Goal: Information Seeking & Learning: Learn about a topic

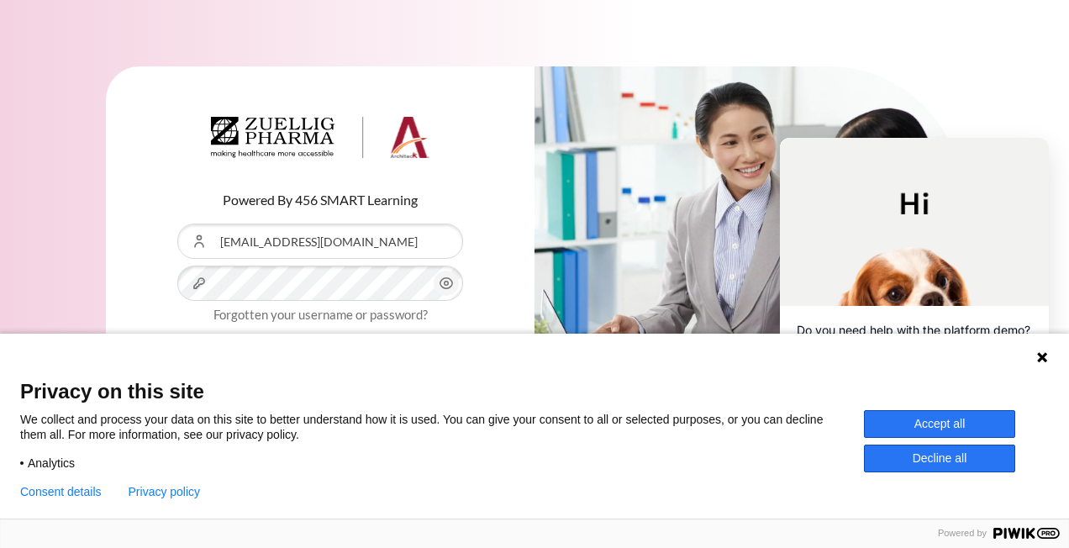
click at [1043, 355] on icon at bounding box center [1042, 357] width 10 height 10
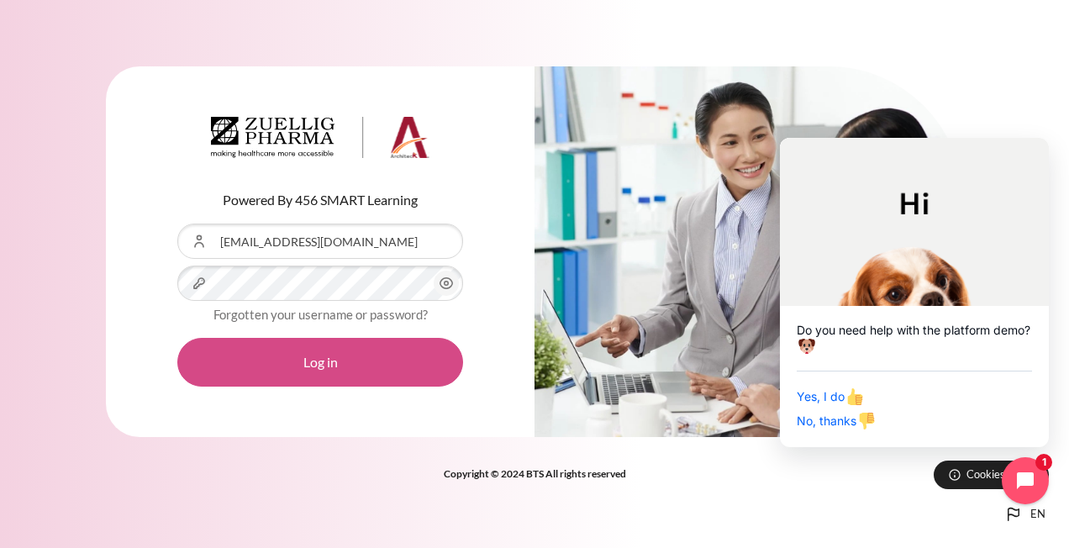
click at [320, 360] on button "Log in" at bounding box center [320, 362] width 286 height 49
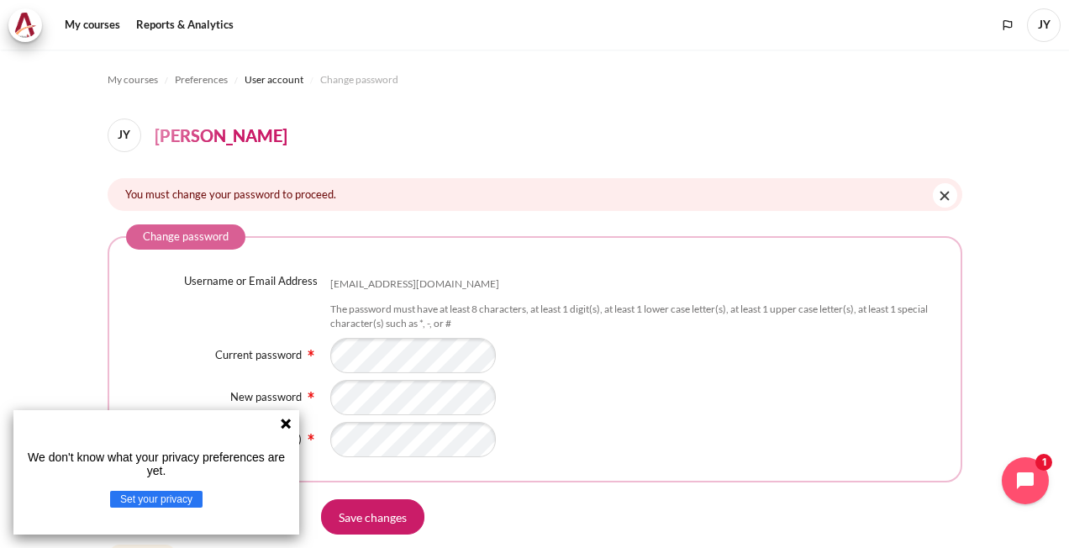
click at [283, 425] on icon at bounding box center [286, 423] width 10 height 10
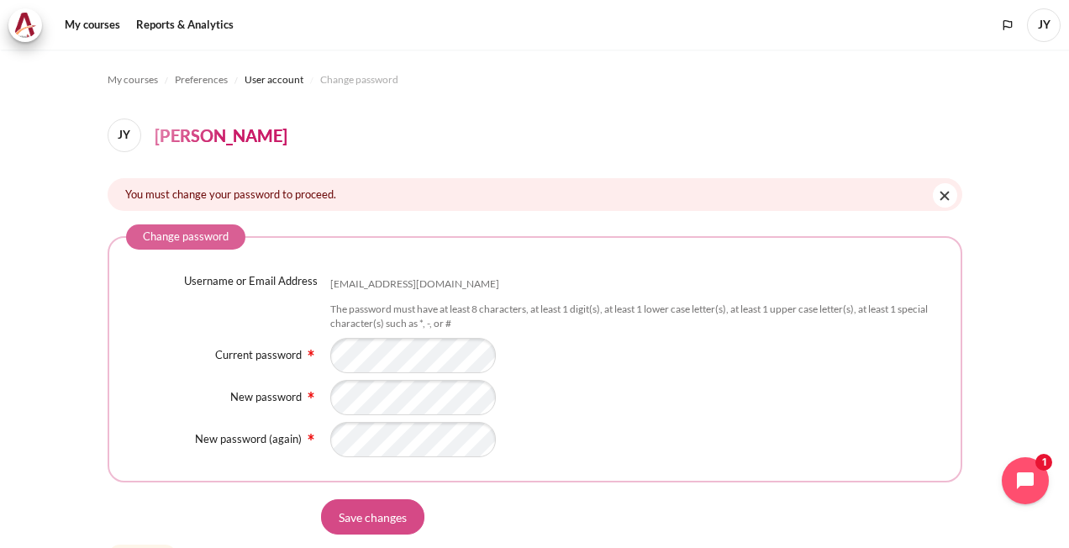
click at [362, 516] on input "Save changes" at bounding box center [372, 516] width 103 height 35
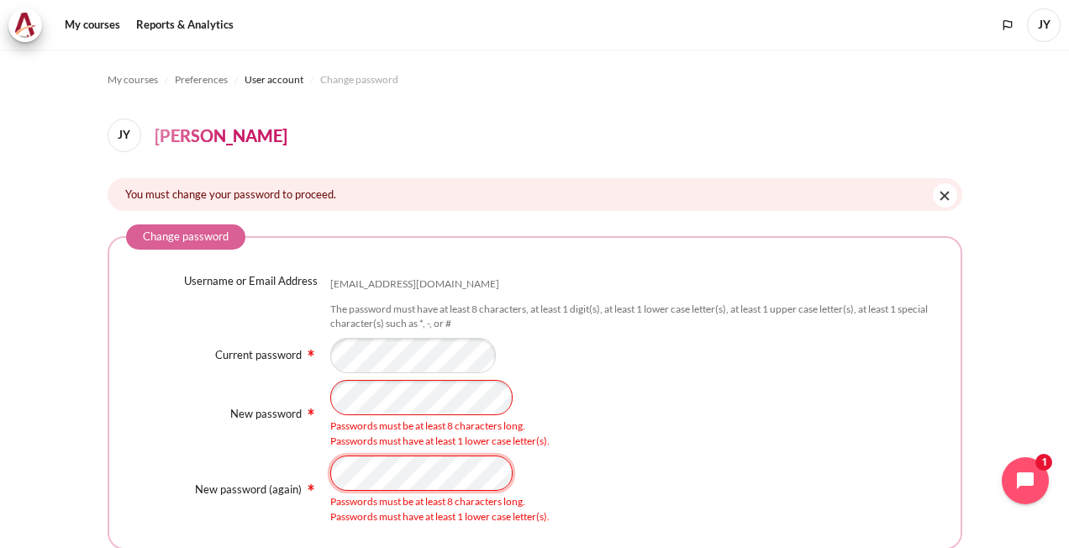
click at [311, 462] on div "New password (again) Passwords must be at least 8 characters long. Passwords mu…" at bounding box center [534, 489] width 817 height 69
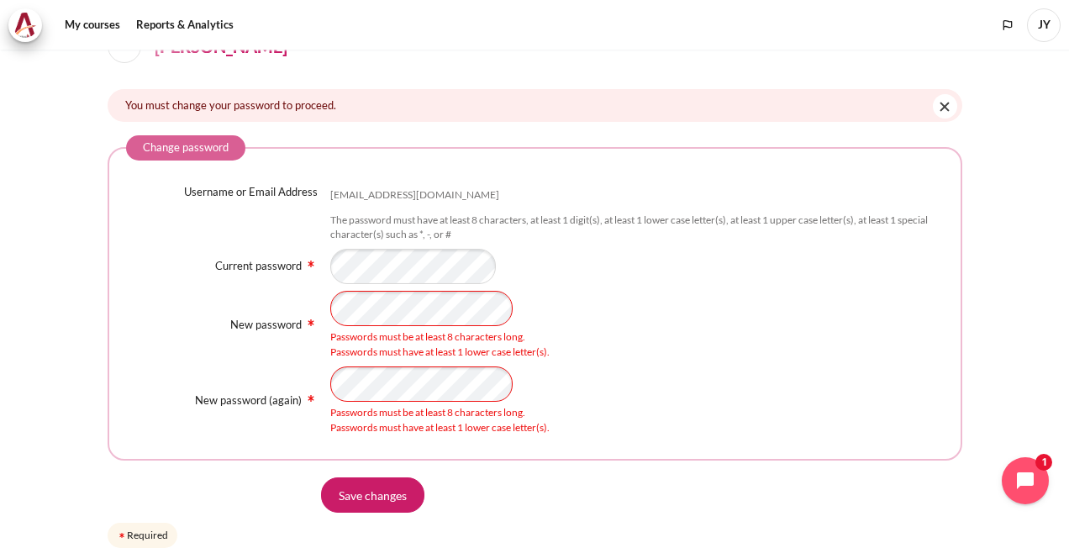
scroll to position [158, 0]
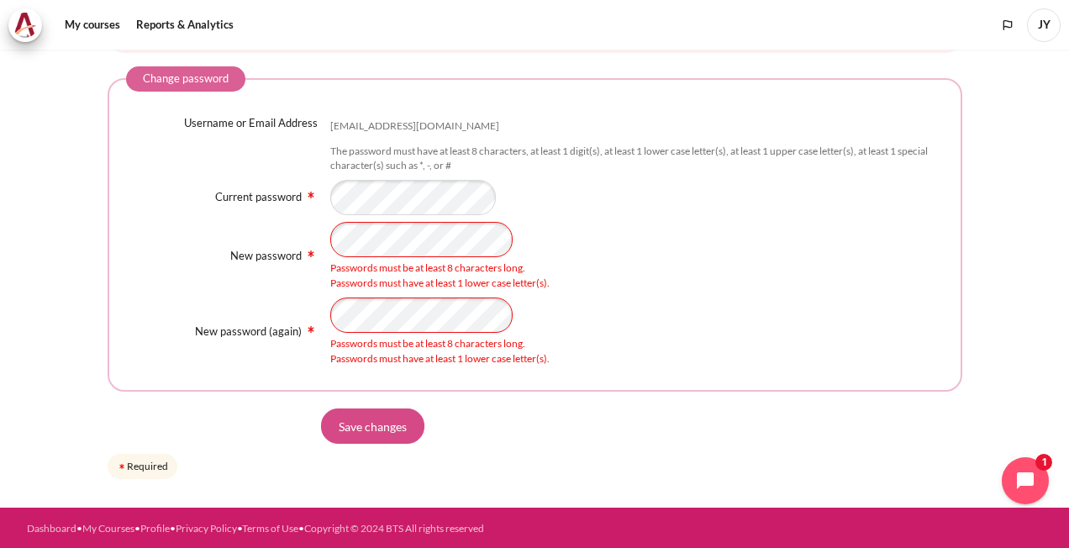
click at [390, 421] on input "Save changes" at bounding box center [372, 425] width 103 height 35
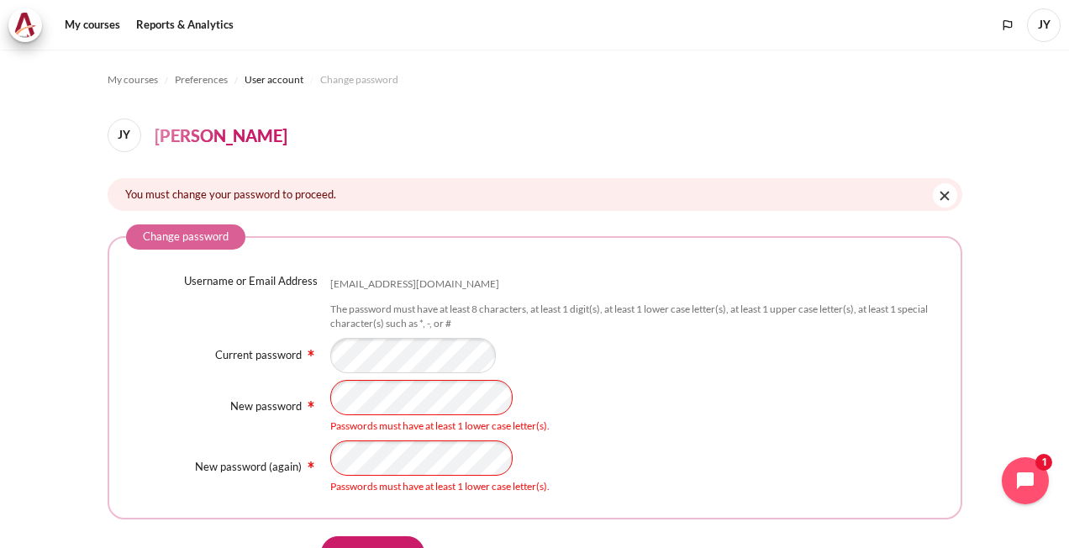
click at [825, 464] on div "Passwords must have at least 1 lower case letter(s)." at bounding box center [636, 467] width 613 height 54
click at [294, 402] on div "New password Passwords must have at least 1 lower case letter(s)." at bounding box center [534, 407] width 817 height 54
drag, startPoint x: 763, startPoint y: 423, endPoint x: 749, endPoint y: 428, distance: 14.4
click at [764, 423] on div "Passwords must have at least 1 lower case letter(s)." at bounding box center [636, 425] width 613 height 15
click at [299, 457] on div "New password (again) Passwords must have at least 1 lower case letter(s)." at bounding box center [534, 467] width 817 height 54
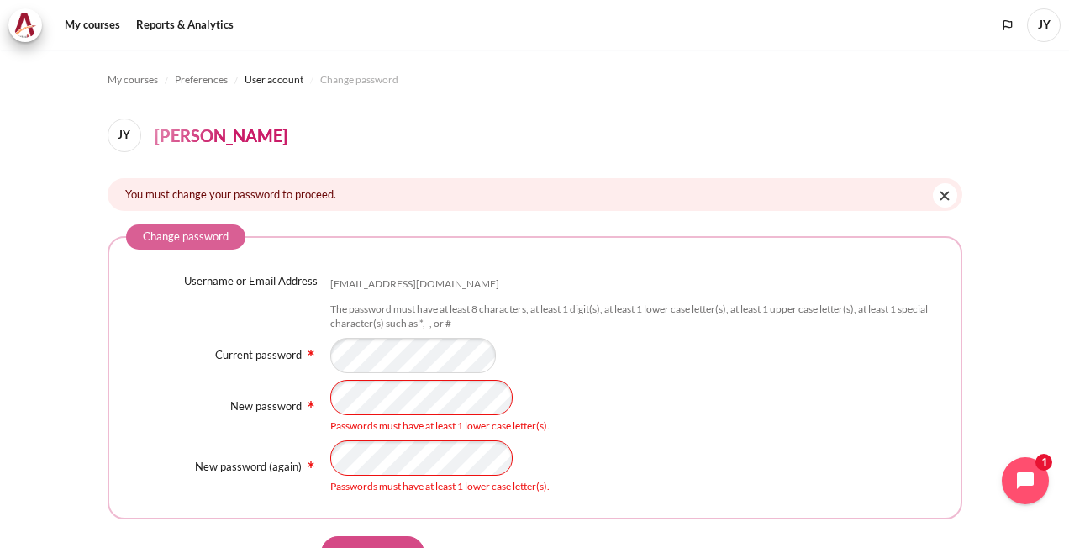
click at [394, 539] on input "Save changes" at bounding box center [372, 553] width 103 height 35
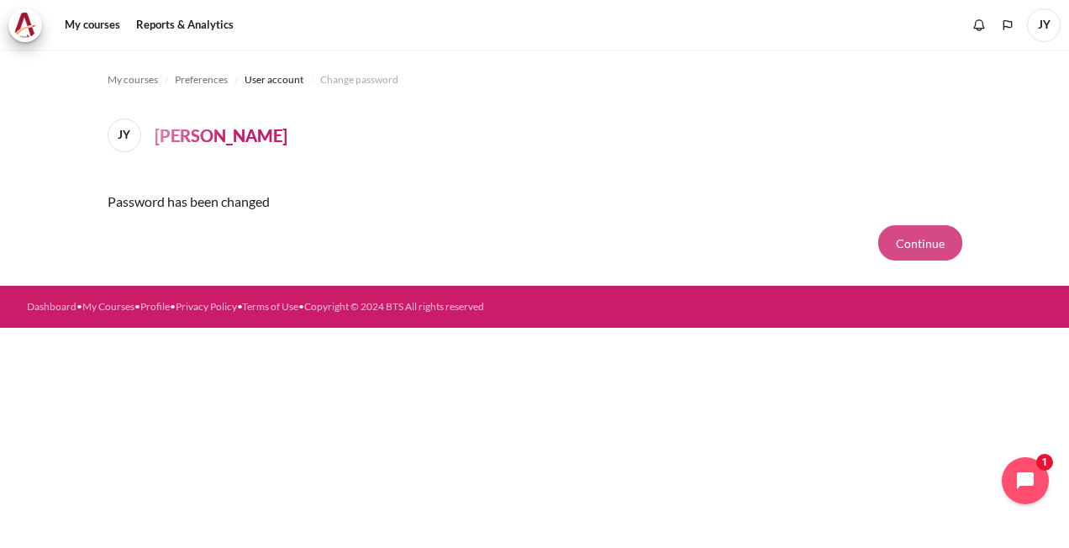
click at [922, 240] on button "Continue" at bounding box center [920, 242] width 84 height 35
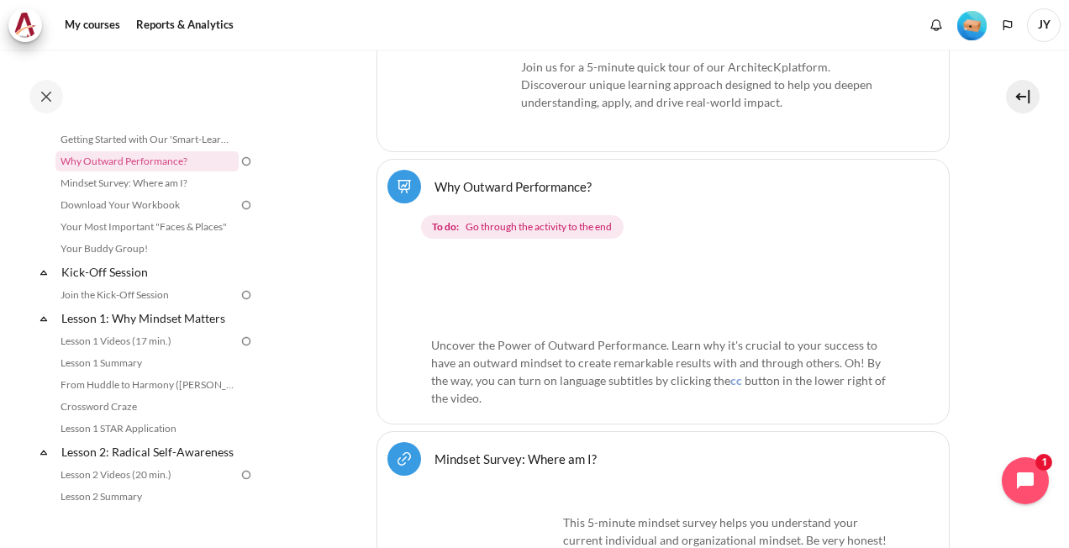
scroll to position [635, 0]
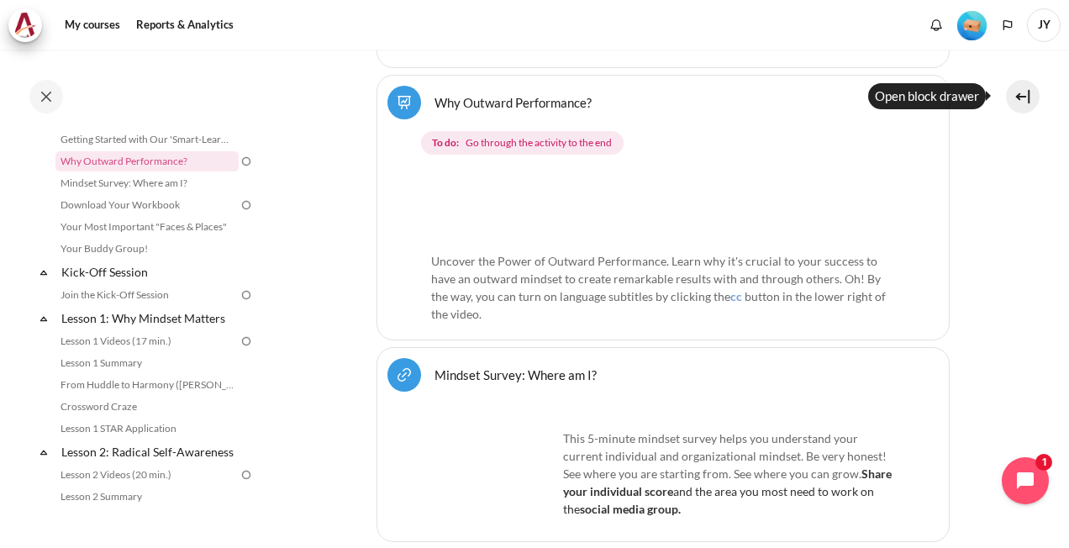
click at [1022, 88] on button at bounding box center [1023, 97] width 34 height 34
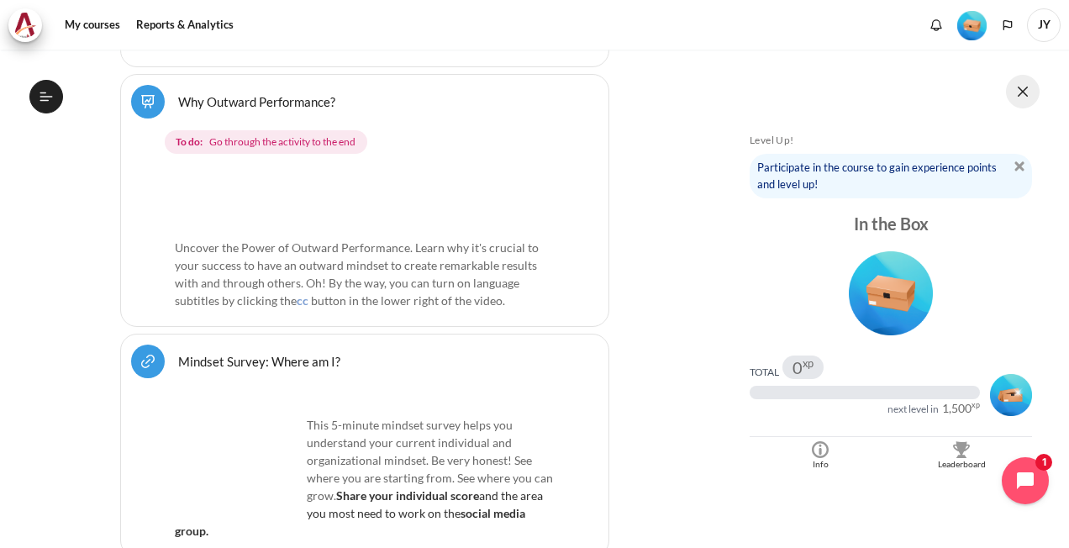
click at [1021, 88] on button at bounding box center [1023, 92] width 34 height 34
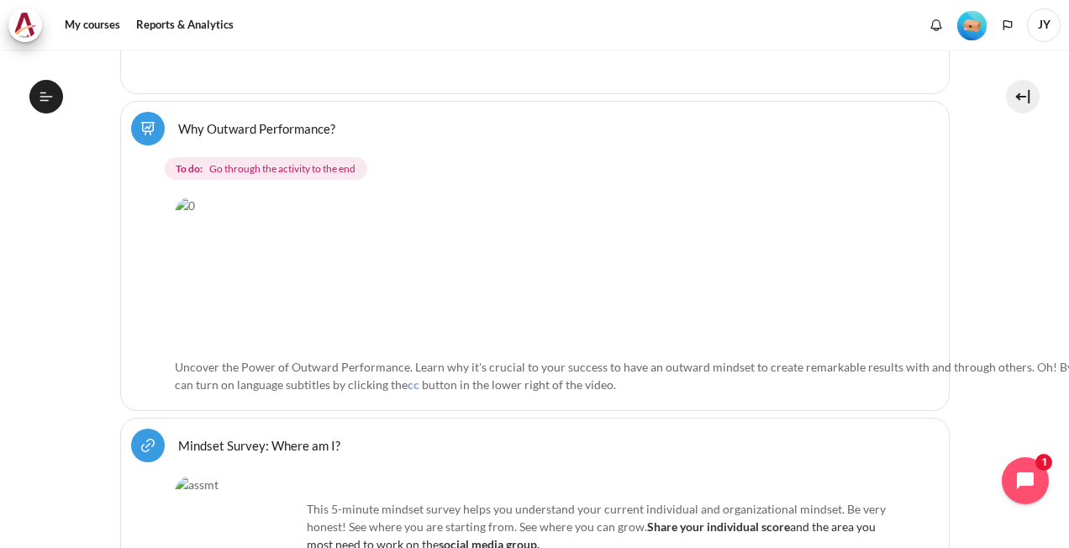
click at [205, 166] on span "To do: Go through the activity to the end" at bounding box center [266, 169] width 202 height 24
click at [366, 248] on img "Content" at bounding box center [664, 273] width 978 height 153
click at [538, 247] on img "Content" at bounding box center [664, 273] width 978 height 153
click at [307, 166] on span "Go through the activity to the end" at bounding box center [282, 168] width 146 height 15
click at [178, 120] on link "Why Outward Performance? Lesson" at bounding box center [256, 128] width 157 height 16
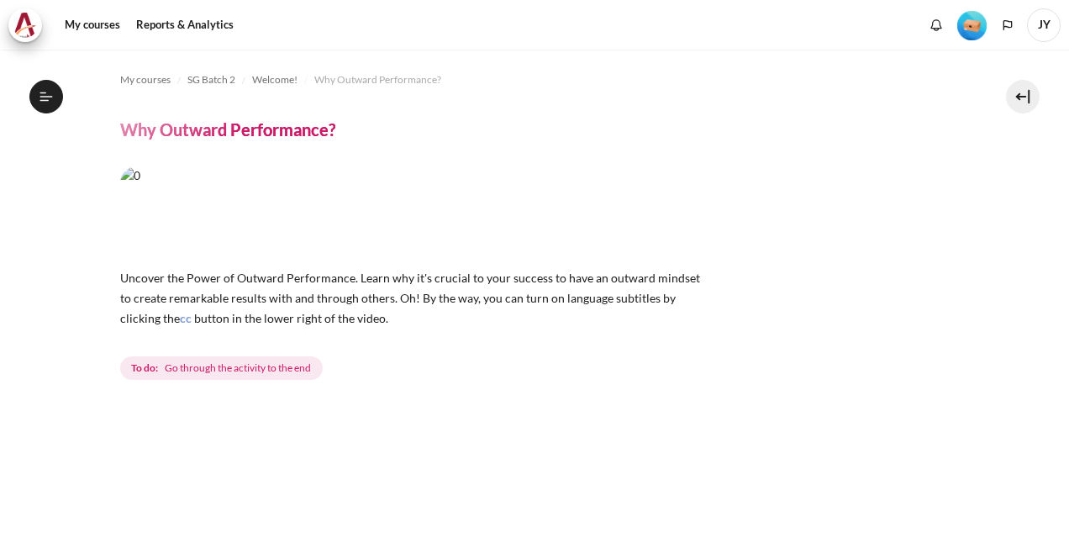
click at [444, 286] on p "Uncover the Power of Outward Performance. Learn why it's crucial to your succes…" at bounding box center [414, 297] width 588 height 60
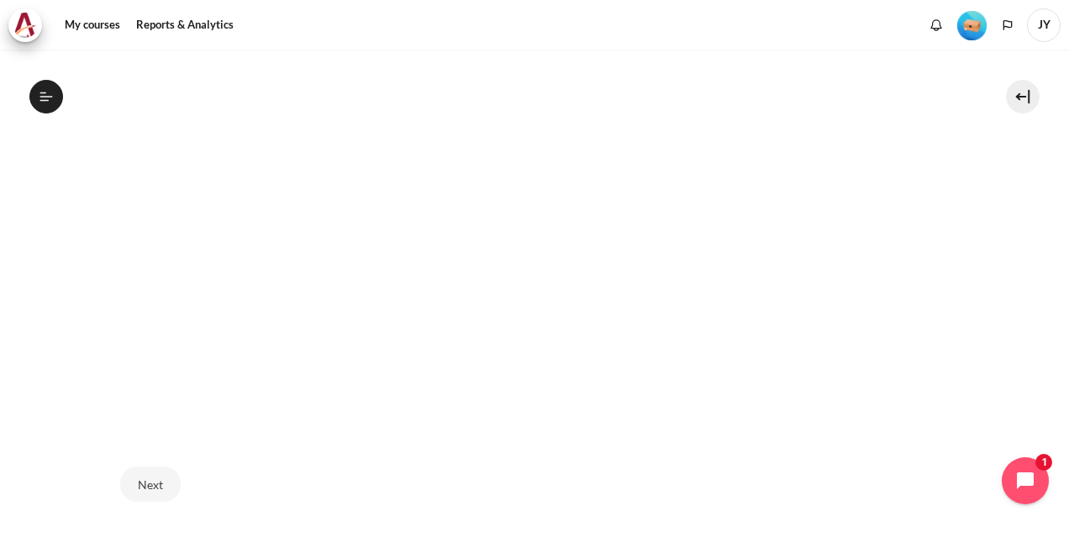
scroll to position [588, 0]
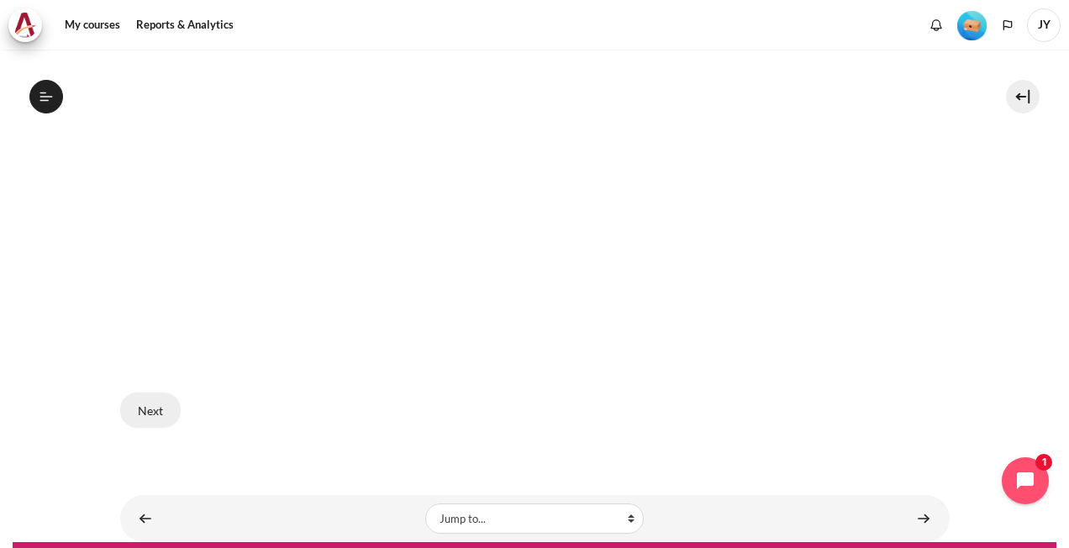
click at [141, 403] on button "Next" at bounding box center [150, 409] width 60 height 35
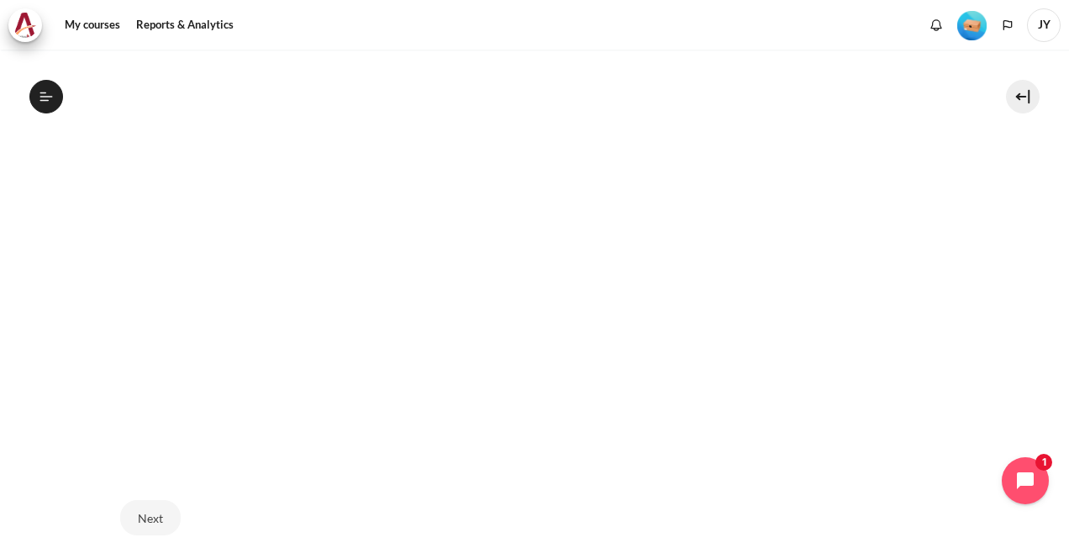
scroll to position [420, 0]
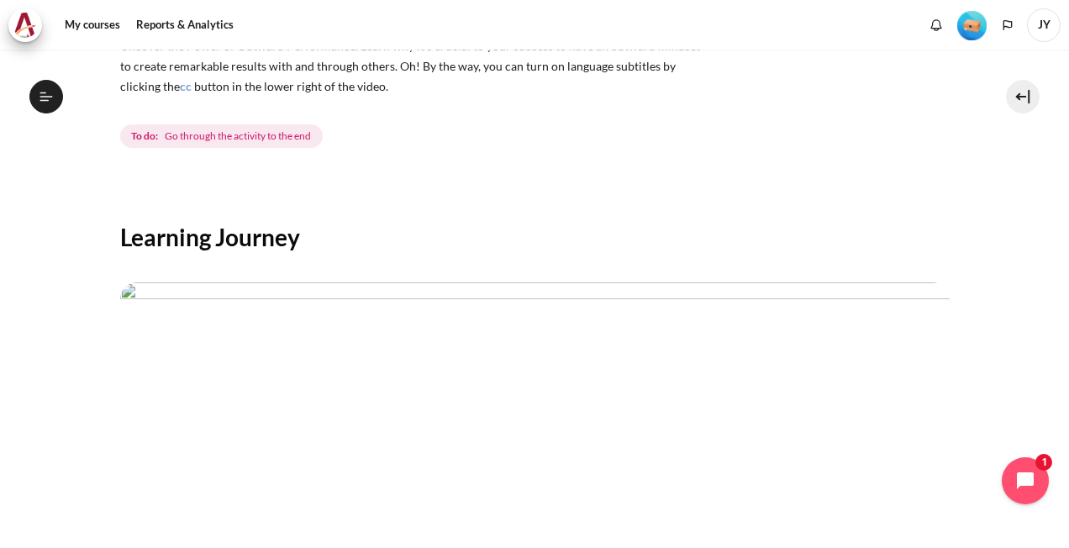
scroll to position [568, 0]
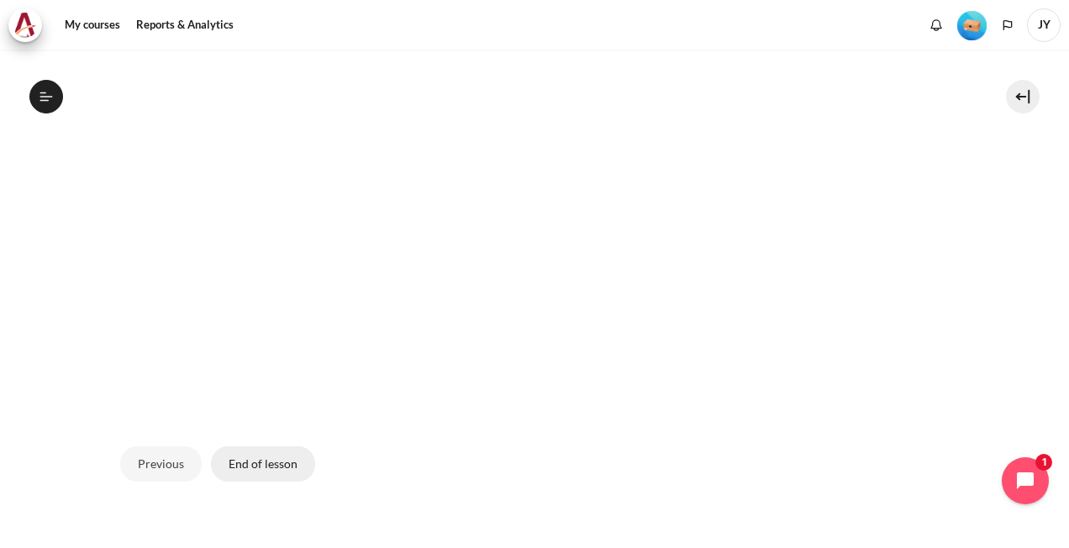
click at [268, 450] on button "End of lesson" at bounding box center [263, 463] width 104 height 35
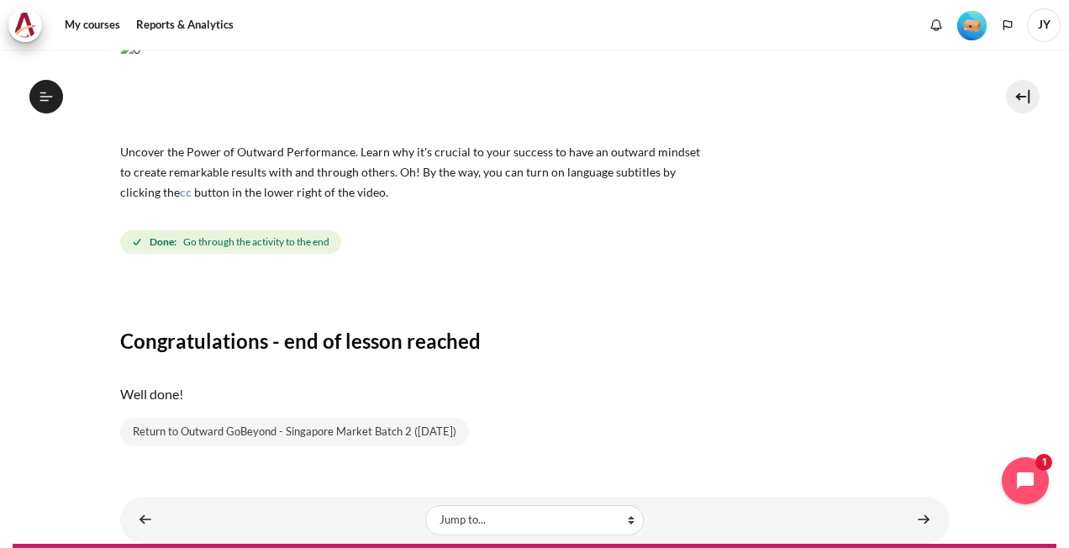
scroll to position [163, 0]
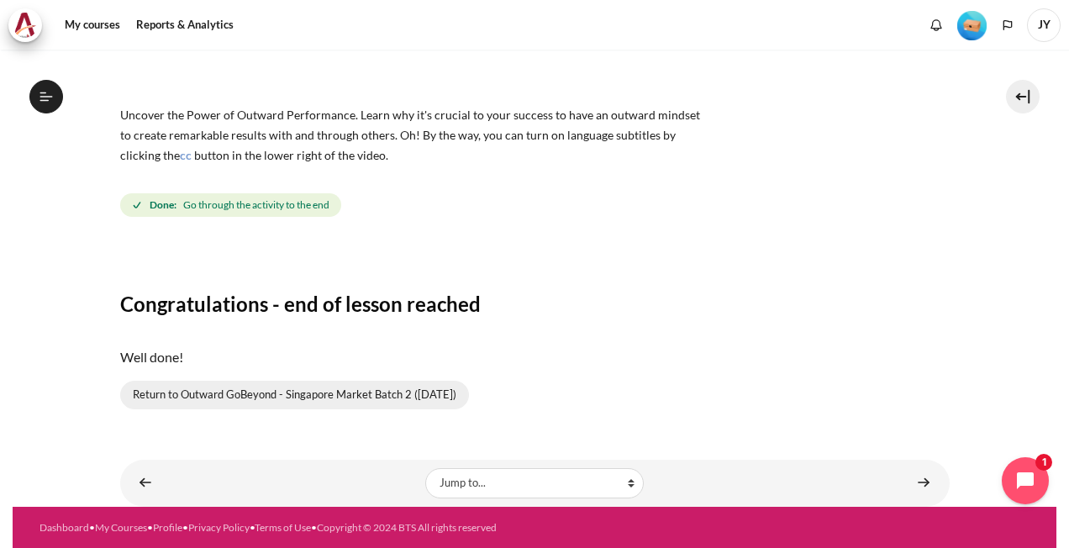
click at [370, 395] on link "Return to Outward GoBeyond - Singapore Market Batch 2 ([DATE])" at bounding box center [294, 395] width 349 height 29
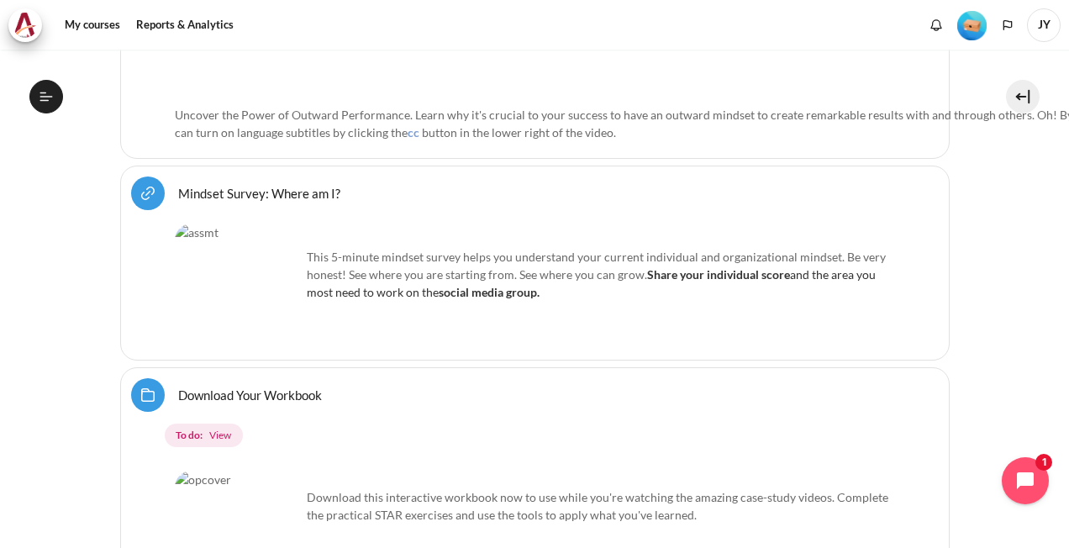
scroll to position [1055, 0]
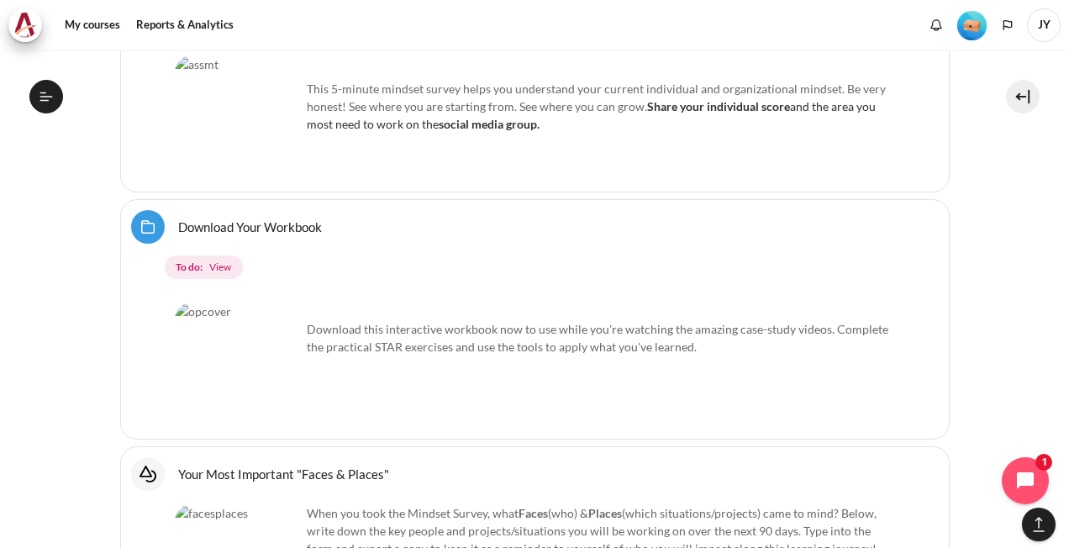
click at [178, 218] on link "Download Your Workbook Folder" at bounding box center [250, 226] width 144 height 16
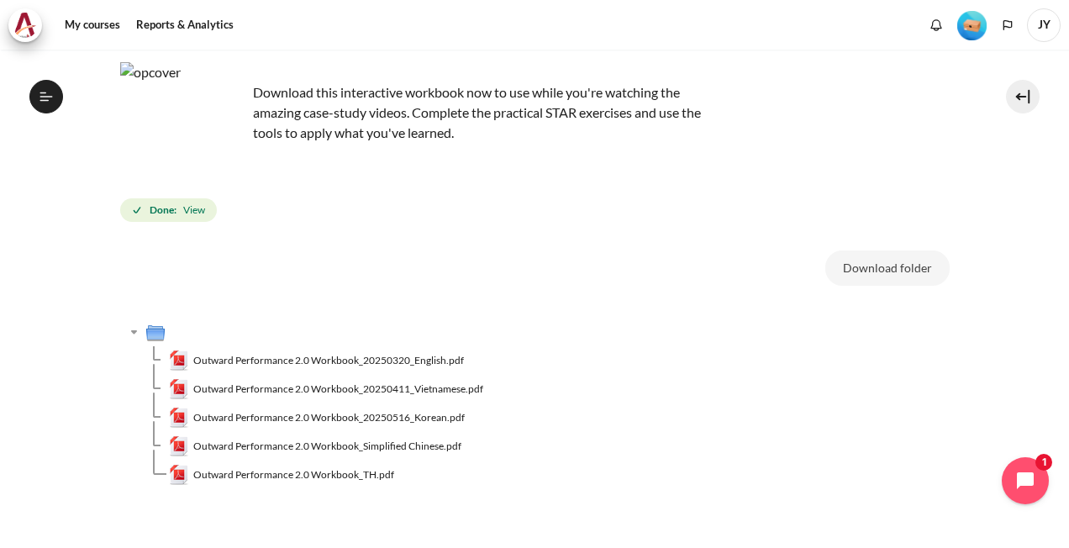
scroll to position [203, 0]
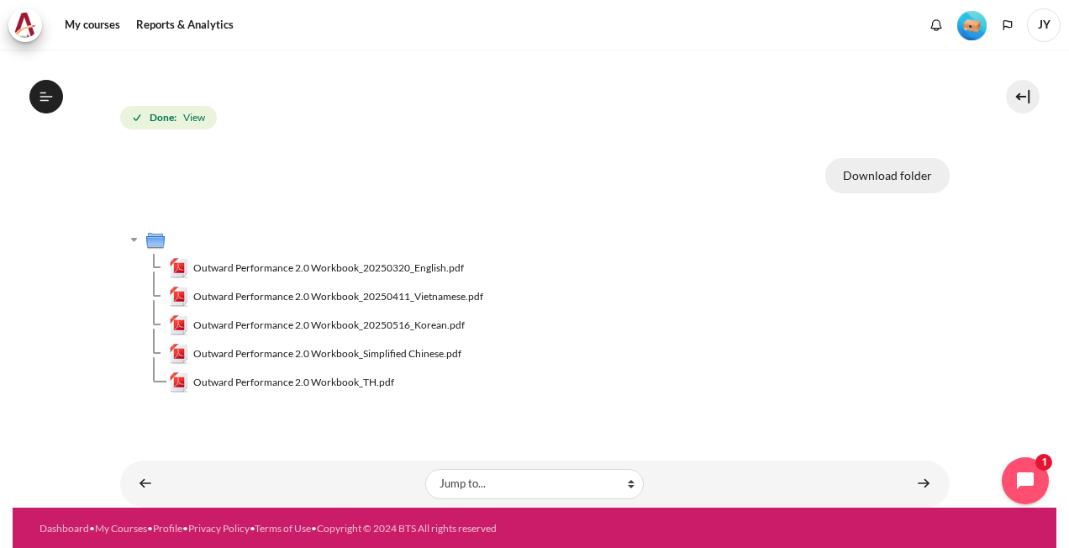
click at [869, 177] on button "Download folder" at bounding box center [887, 175] width 124 height 35
click at [433, 267] on span "Outward Performance 2.0 Workbook_20250320_English.pdf" at bounding box center [328, 267] width 271 height 15
